Goal: Manage account settings: Manage account settings

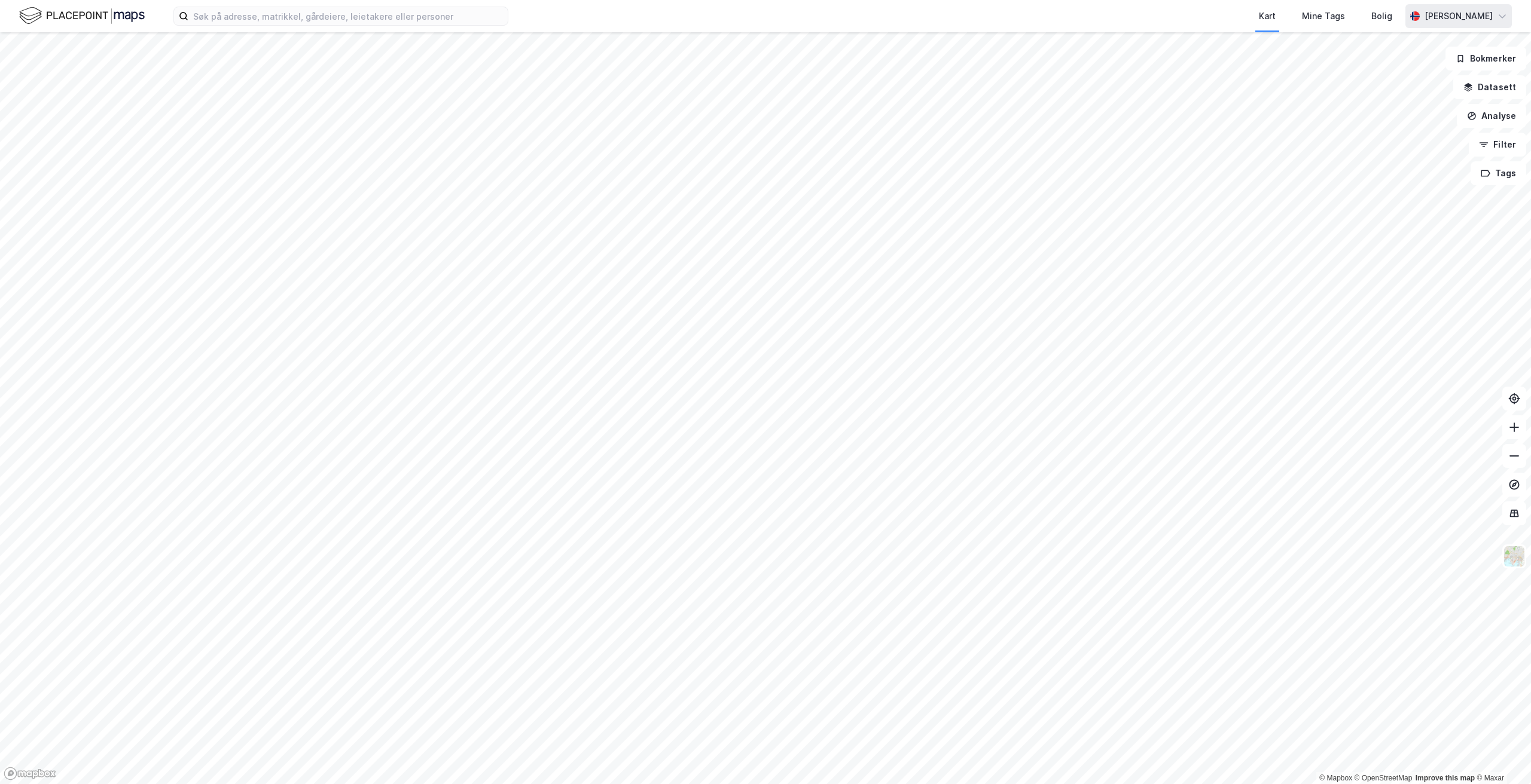
click at [1470, 14] on div "[PERSON_NAME]" at bounding box center [1458, 16] width 68 height 14
click at [1494, 16] on div "[PERSON_NAME]" at bounding box center [1459, 16] width 107 height 24
click at [1392, 15] on div "Bolig" at bounding box center [1381, 16] width 21 height 14
click at [1450, 17] on div "[PERSON_NAME]" at bounding box center [1458, 16] width 68 height 14
click at [42, 16] on img at bounding box center [82, 16] width 126 height 21
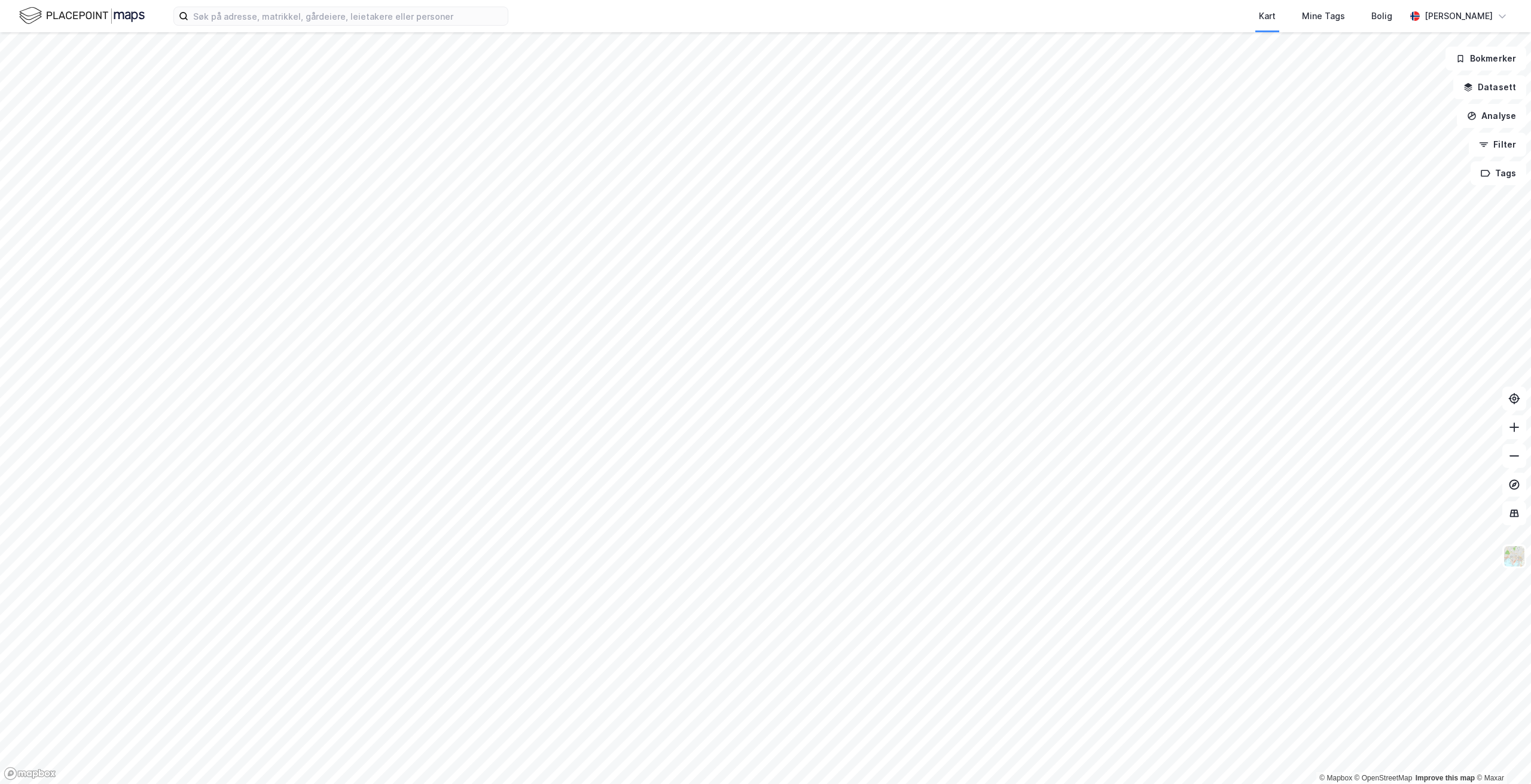
click at [141, 10] on img at bounding box center [82, 16] width 126 height 21
click at [1496, 15] on div "[PERSON_NAME]" at bounding box center [1459, 16] width 107 height 24
click at [1429, 11] on div "[PERSON_NAME]" at bounding box center [1459, 16] width 107 height 24
click at [1405, 76] on div "Logg ut" at bounding box center [1399, 73] width 32 height 14
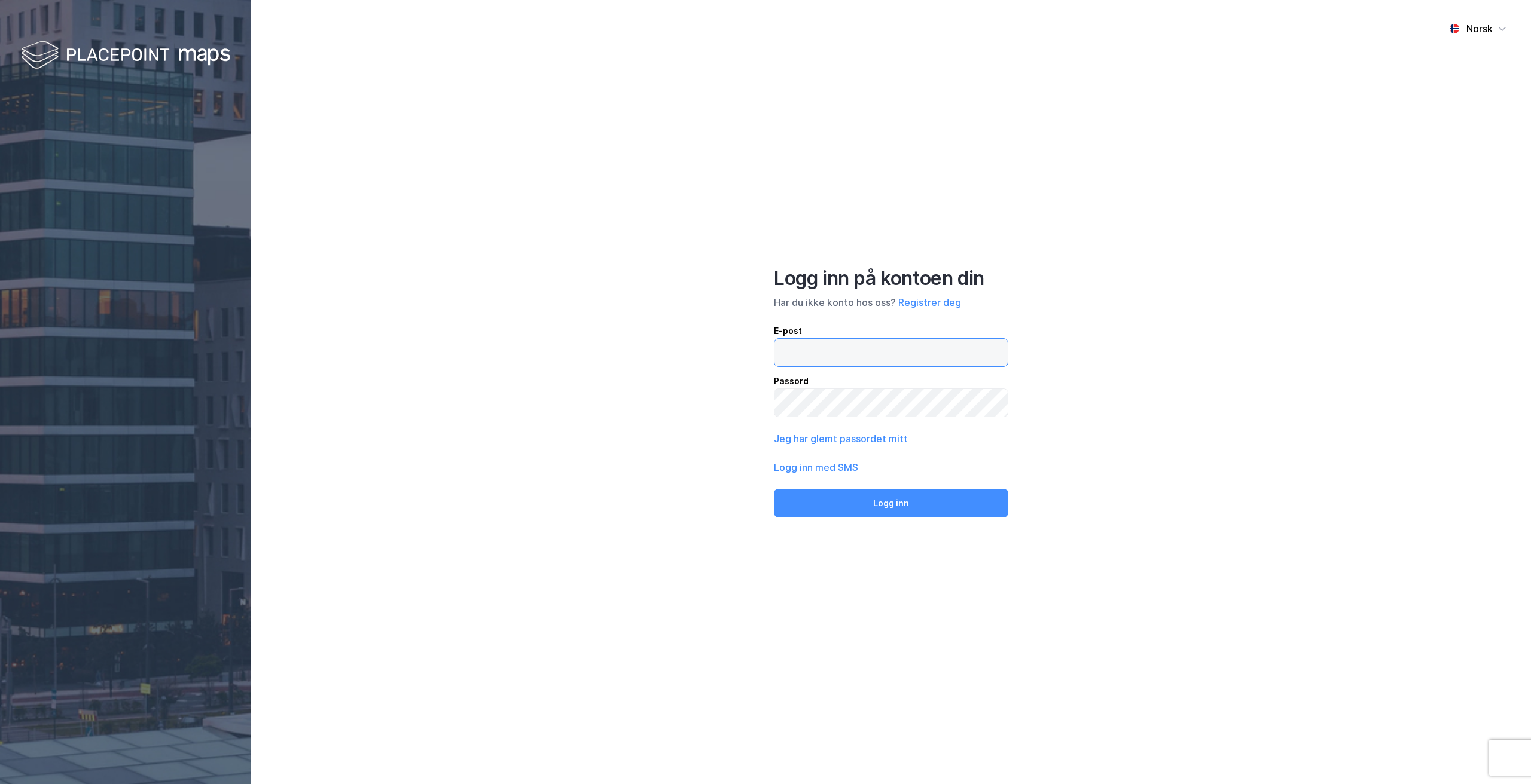
type input "[PERSON_NAME][EMAIL_ADDRESS][DOMAIN_NAME]"
click at [891, 503] on button "Logg inn" at bounding box center [891, 503] width 234 height 29
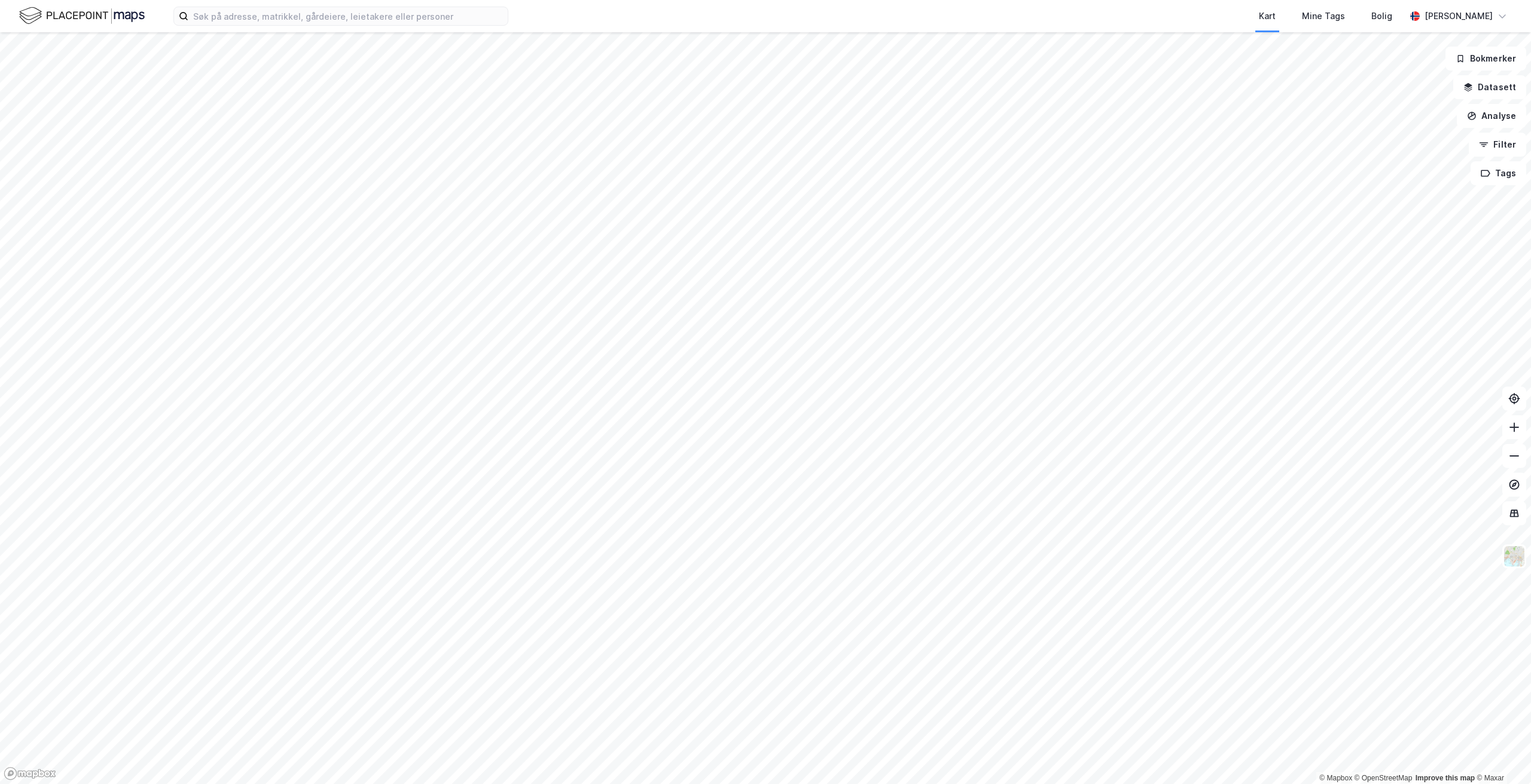
click at [29, 16] on img at bounding box center [82, 16] width 126 height 21
click at [90, 17] on img at bounding box center [82, 16] width 126 height 21
click at [1345, 13] on div "Mine Tags" at bounding box center [1323, 16] width 43 height 14
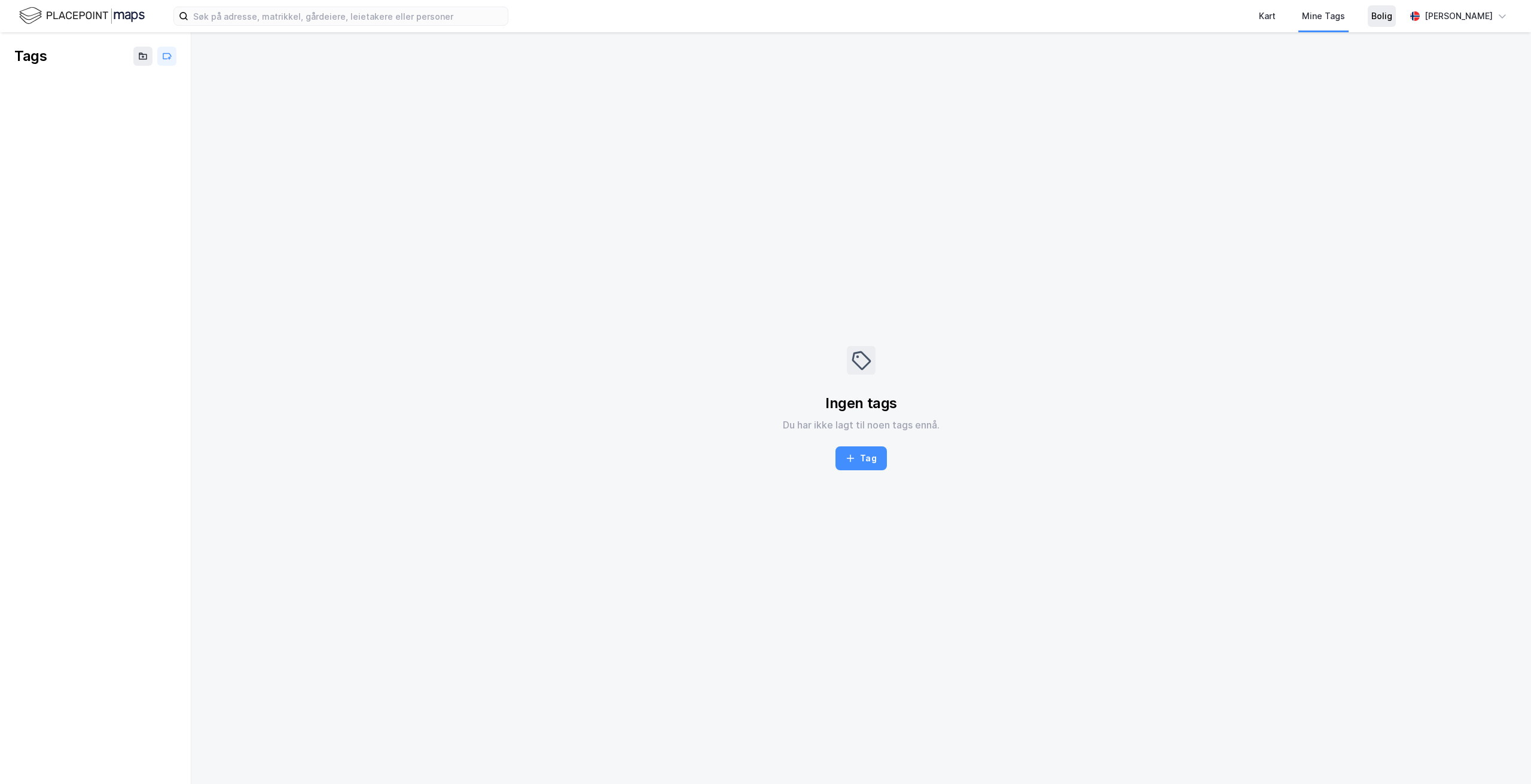
click at [1392, 12] on div "Bolig" at bounding box center [1381, 16] width 21 height 14
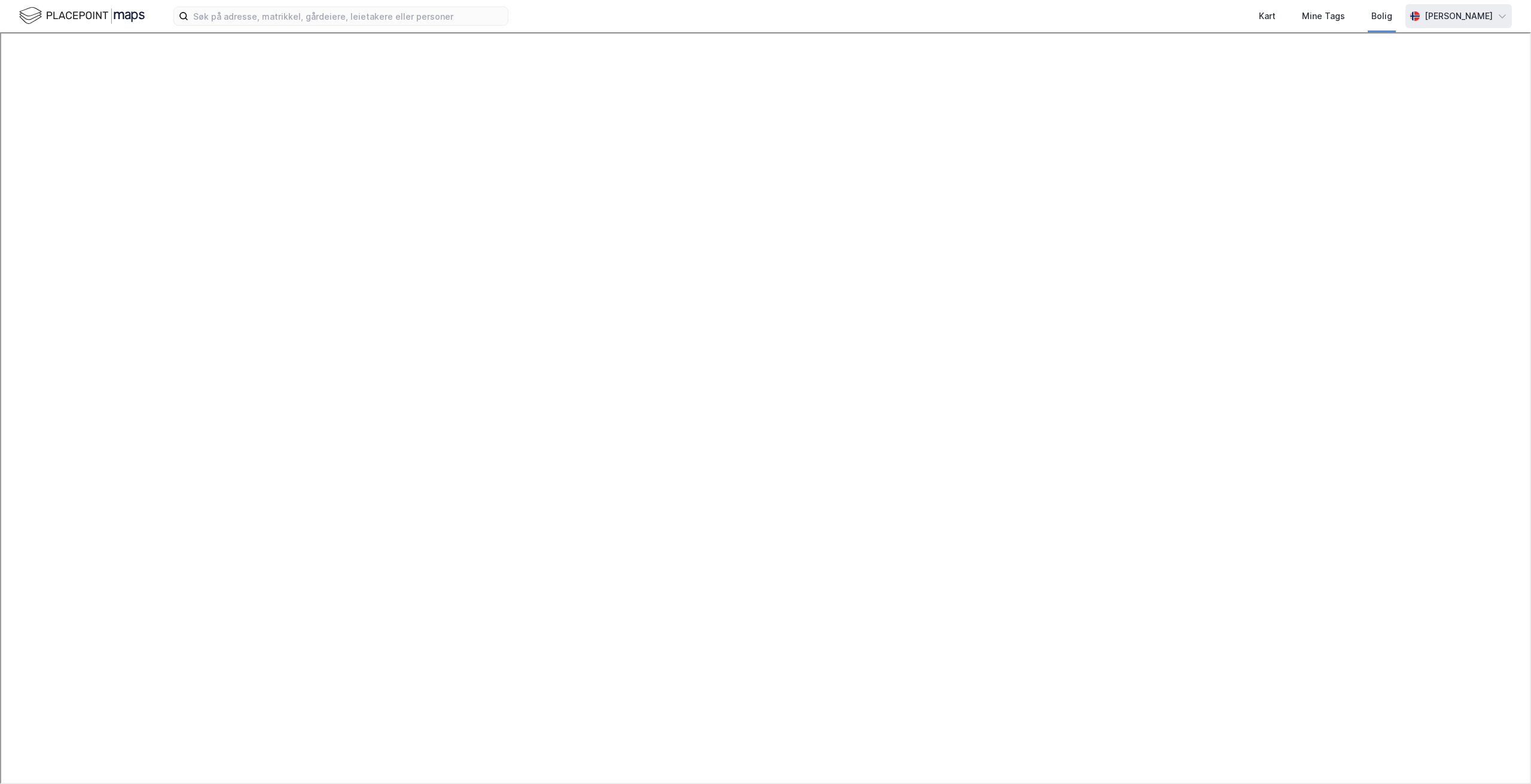
click at [1480, 18] on div "[PERSON_NAME]" at bounding box center [1458, 16] width 68 height 14
click at [1315, 40] on div "Engelsk" at bounding box center [1278, 45] width 156 height 29
click at [1470, 20] on div "[PERSON_NAME]" at bounding box center [1458, 16] width 68 height 14
click at [1262, 74] on div "Norwegian" at bounding box center [1249, 73] width 44 height 14
click at [107, 13] on img at bounding box center [82, 16] width 126 height 21
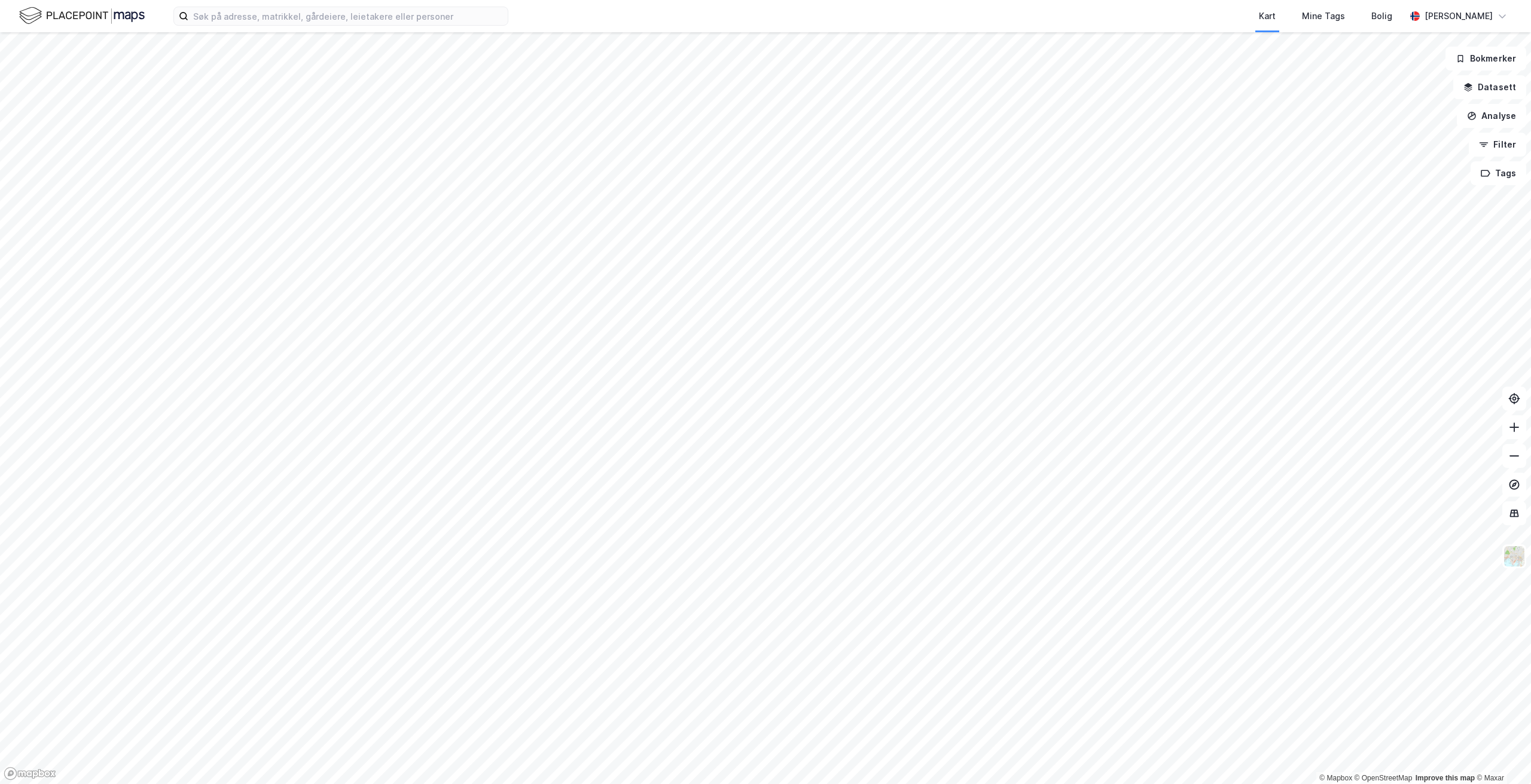
click at [115, 12] on img at bounding box center [82, 16] width 126 height 21
click at [1496, 20] on div "[PERSON_NAME]" at bounding box center [1459, 16] width 107 height 24
